Goal: Navigation & Orientation: Find specific page/section

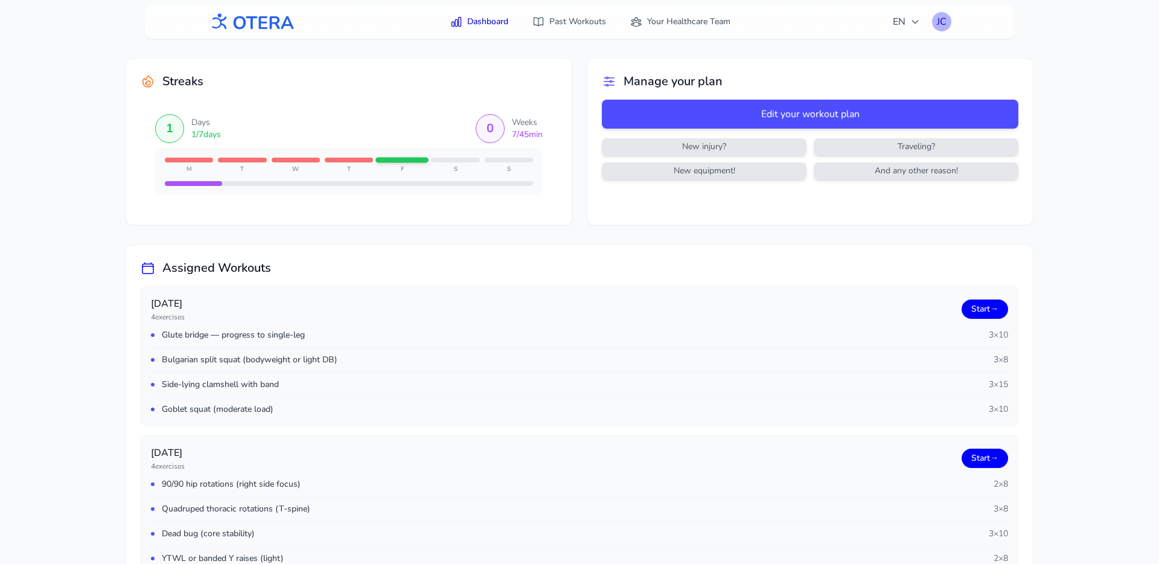
click at [939, 25] on div "JC" at bounding box center [941, 21] width 19 height 19
click at [776, 146] on span "New injury?" at bounding box center [704, 147] width 200 height 12
click at [564, 21] on link "Past Workouts" at bounding box center [569, 22] width 88 height 22
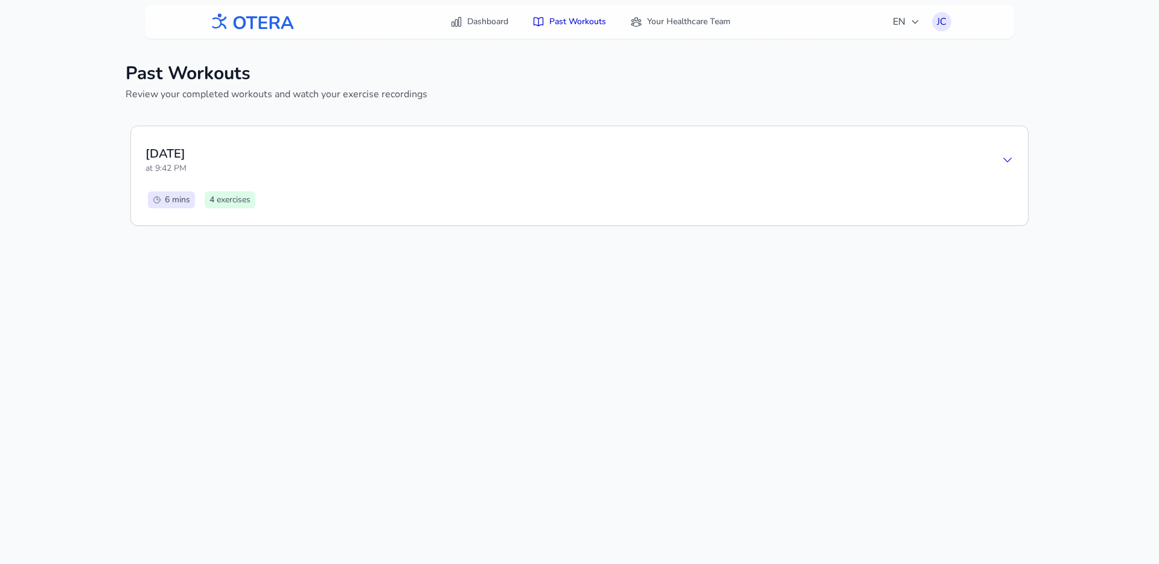
click at [442, 152] on div "[DATE] 9:42 PM" at bounding box center [579, 160] width 868 height 39
click at [451, 157] on div "[DATE] 9:42 PM" at bounding box center [579, 160] width 868 height 39
click at [456, 34] on div "Dashboard Past Workouts Your Healthcare Team EN JC" at bounding box center [580, 22] width 744 height 34
click at [468, 29] on link "Dashboard" at bounding box center [479, 22] width 72 height 22
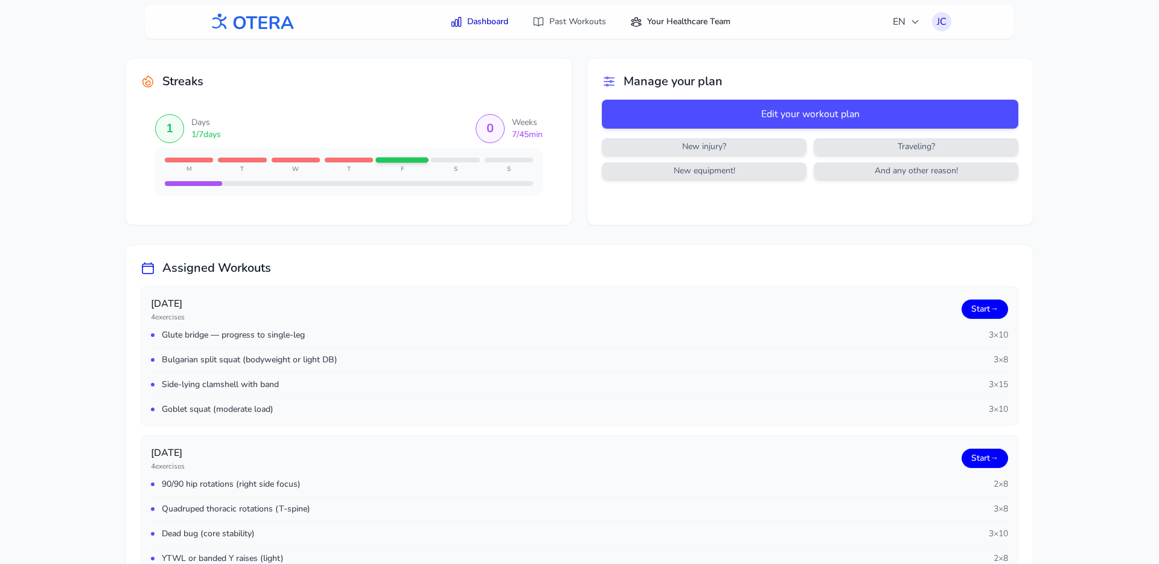
click at [653, 32] on link "Your Healthcare Team" at bounding box center [680, 22] width 115 height 22
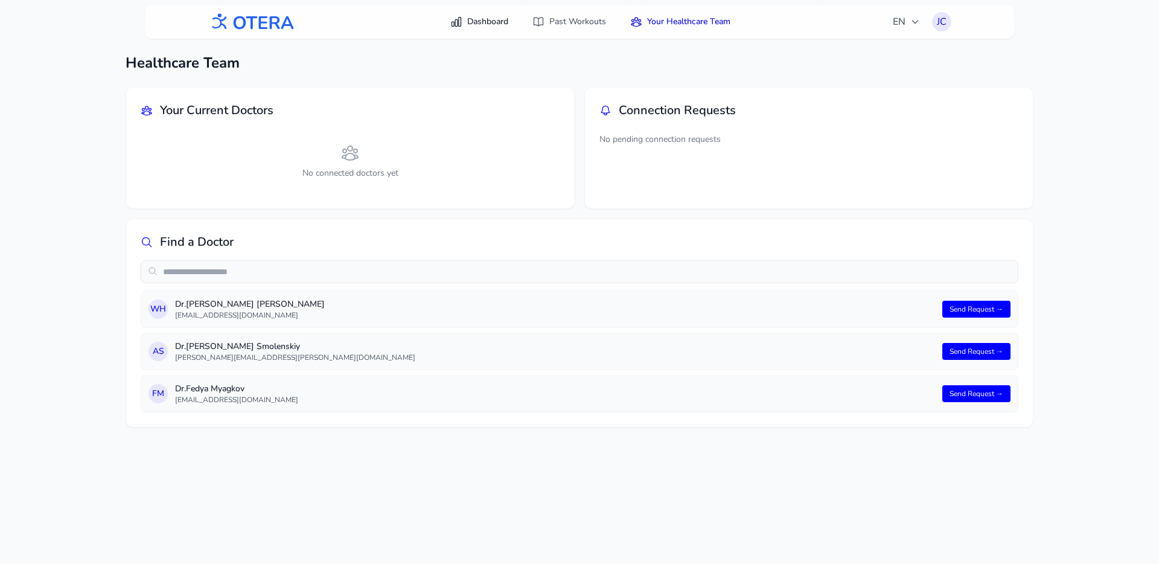
click at [495, 21] on link "Dashboard" at bounding box center [479, 22] width 72 height 22
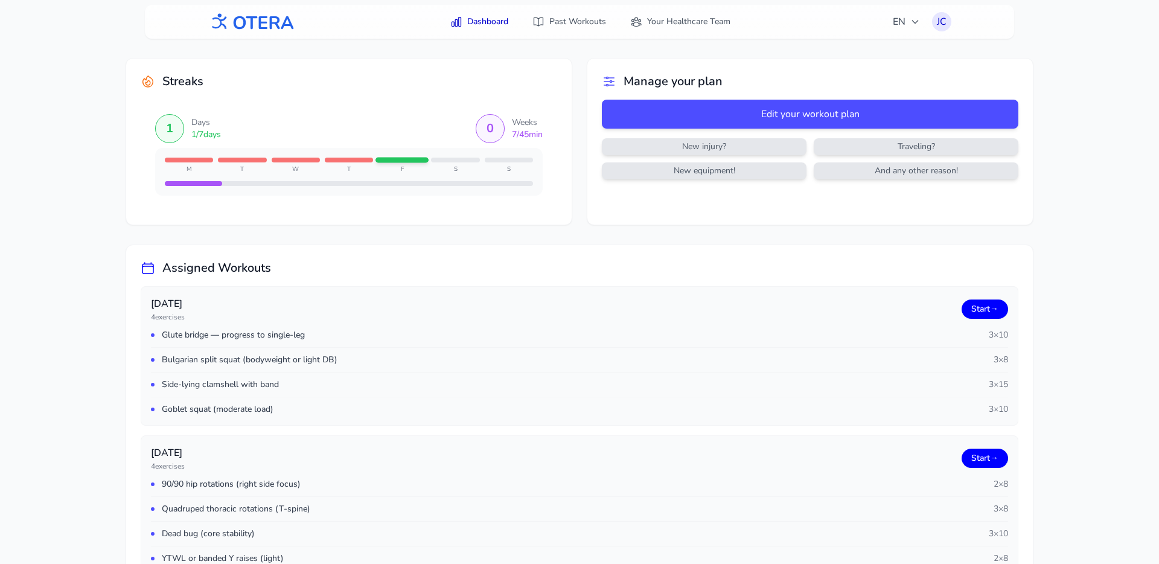
click at [517, 64] on div "Streaks 1 Days 1 / 7 days 0 Weeks 7 / 45 min M T W T F S S" at bounding box center [348, 142] width 445 height 166
click at [863, 337] on div "Glute bridge — progress to single-leg 3 × 10" at bounding box center [579, 338] width 857 height 18
click at [850, 359] on div "Bulgarian split squat (bodyweight or light DB) 3 × 8" at bounding box center [579, 359] width 857 height 25
click at [329, 352] on div "Bulgarian split squat (bodyweight or light DB) 3 × 8" at bounding box center [579, 359] width 857 height 25
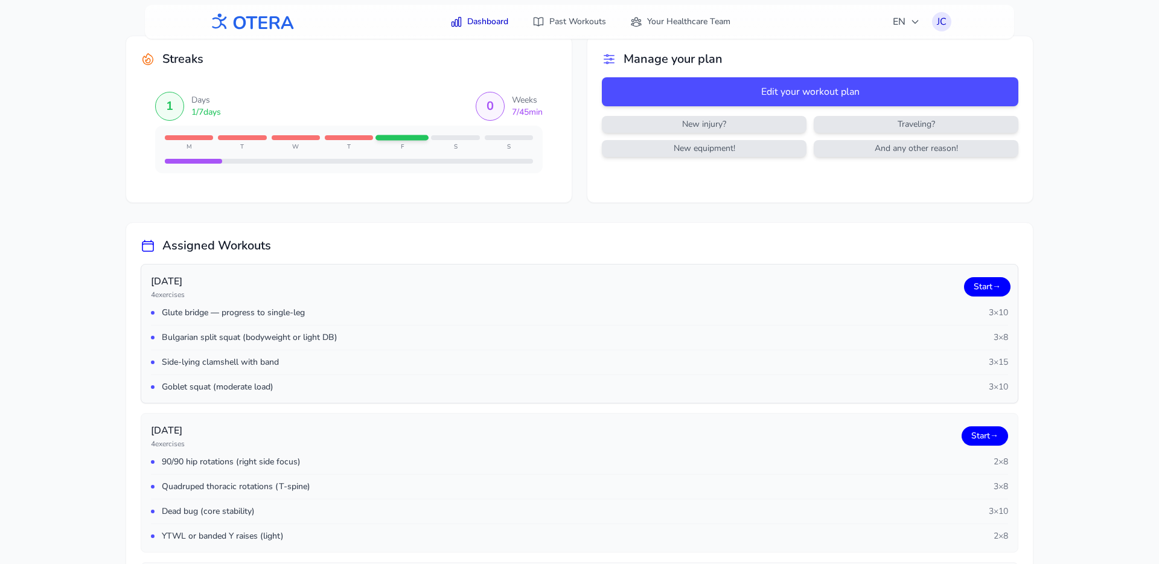
scroll to position [32, 0]
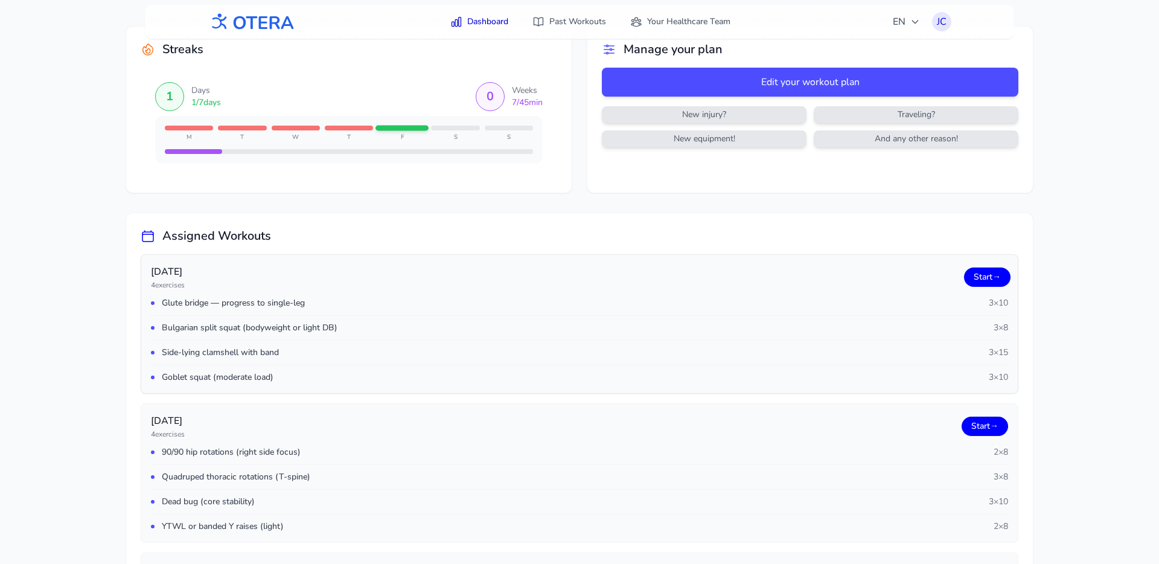
click at [249, 357] on span "Side-lying clamshell with band" at bounding box center [220, 352] width 117 height 12
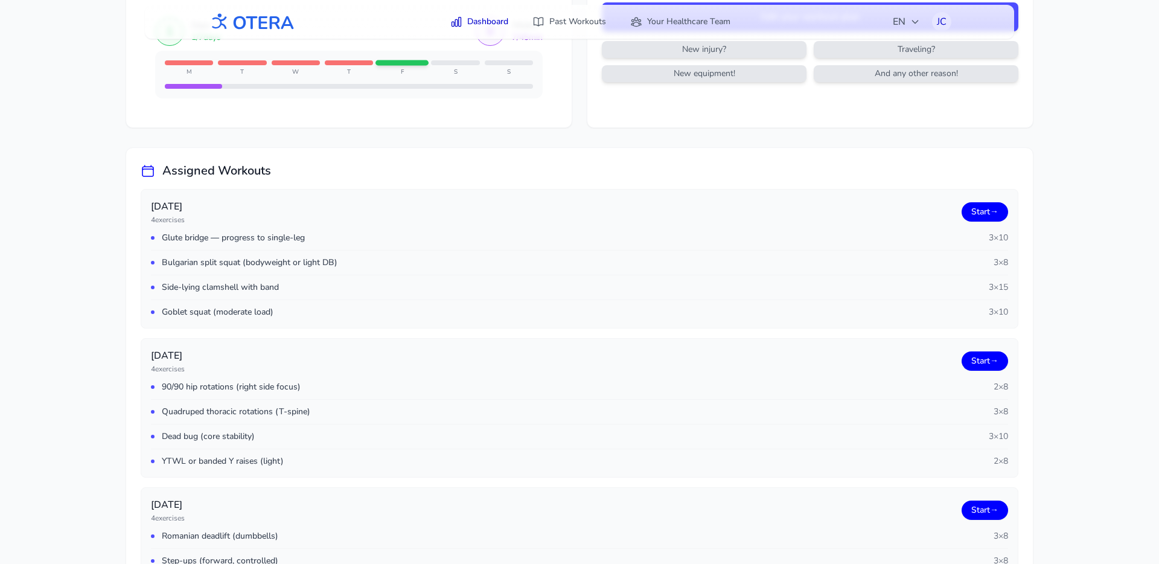
scroll to position [0, 0]
